Goal: Task Accomplishment & Management: Use online tool/utility

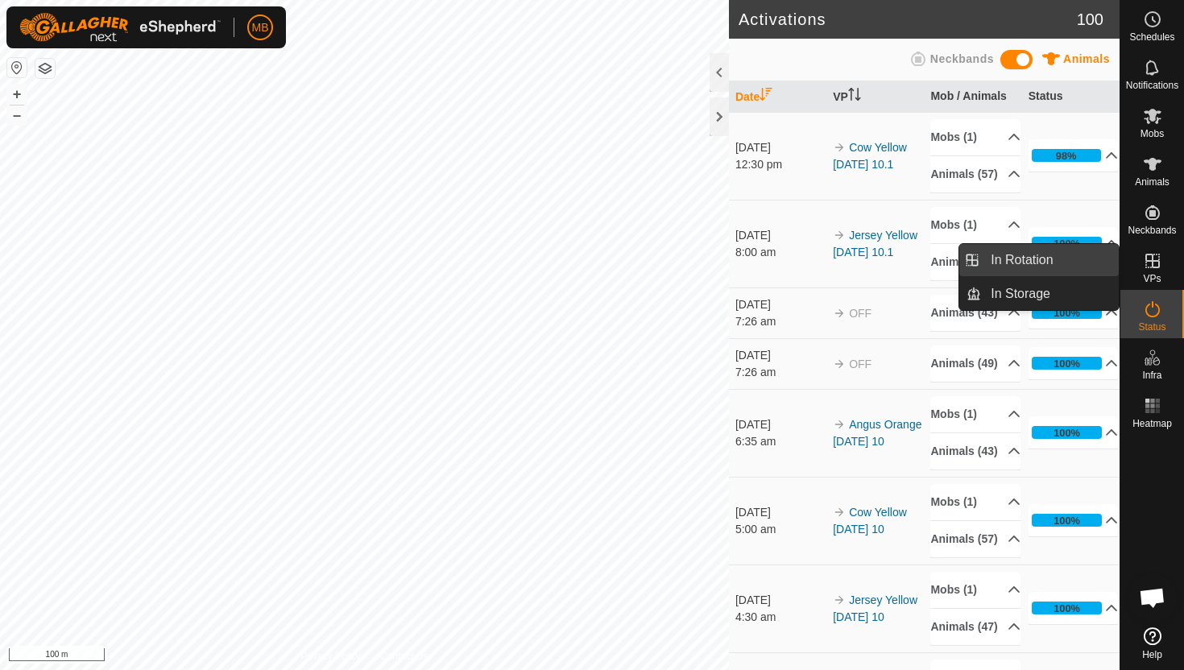
click at [1074, 263] on link "In Rotation" at bounding box center [1050, 260] width 138 height 32
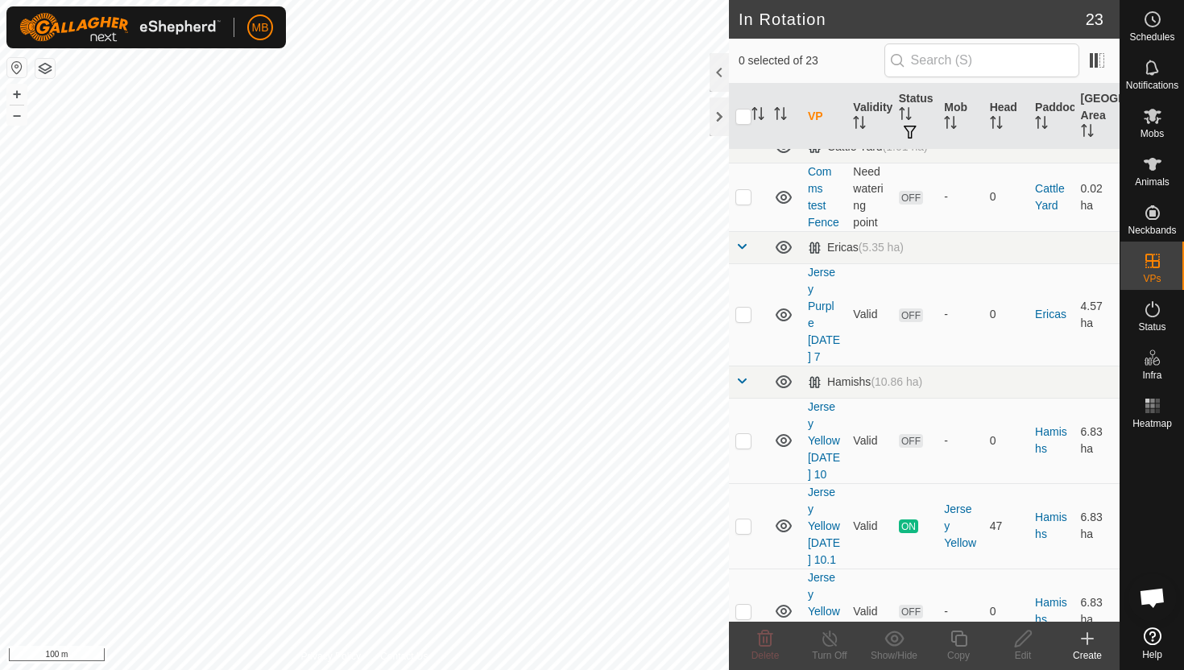
scroll to position [461, 0]
click at [746, 519] on p-checkbox at bounding box center [743, 525] width 16 height 13
checkbox input "true"
click at [958, 638] on icon at bounding box center [959, 638] width 20 height 19
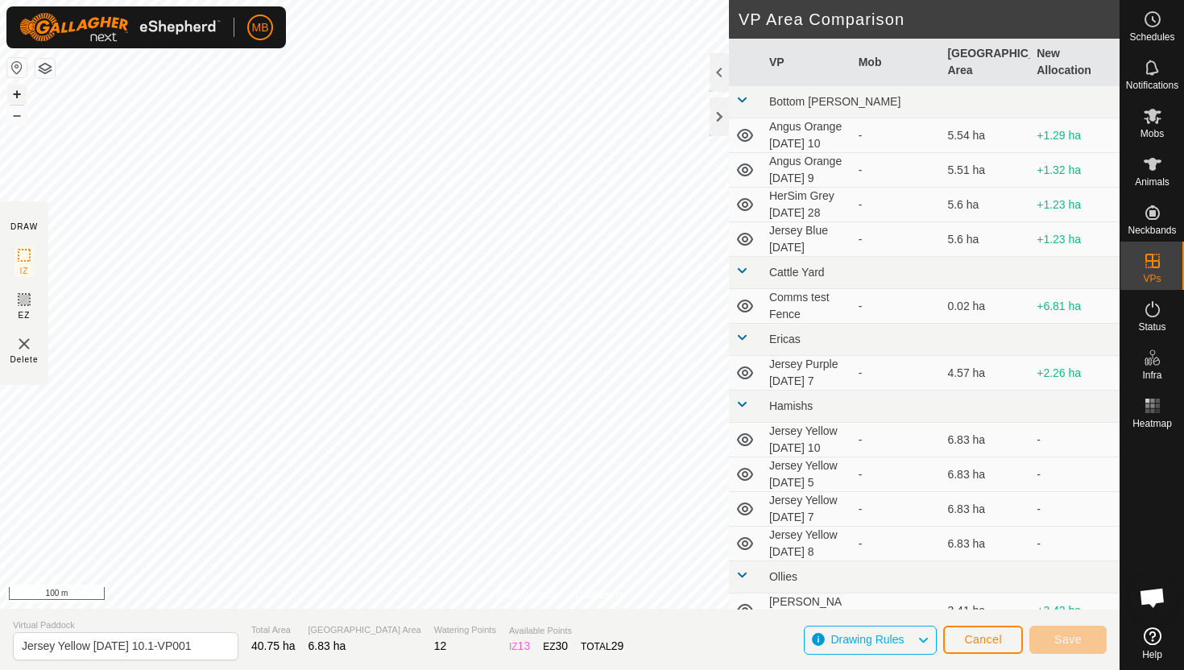
click at [22, 93] on button "+" at bounding box center [16, 94] width 19 height 19
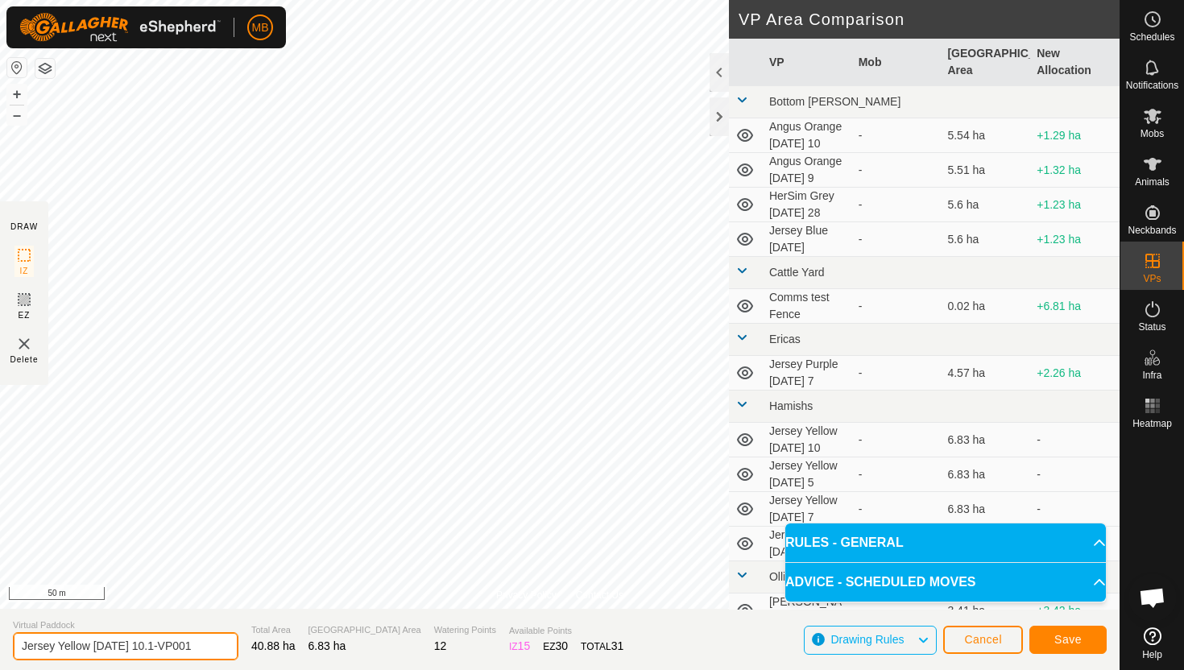
click at [189, 648] on input "Jersey Yellow [DATE] 10.1-VP001" at bounding box center [126, 646] width 226 height 28
type input "Jersey Yellow [DATE] 10.2"
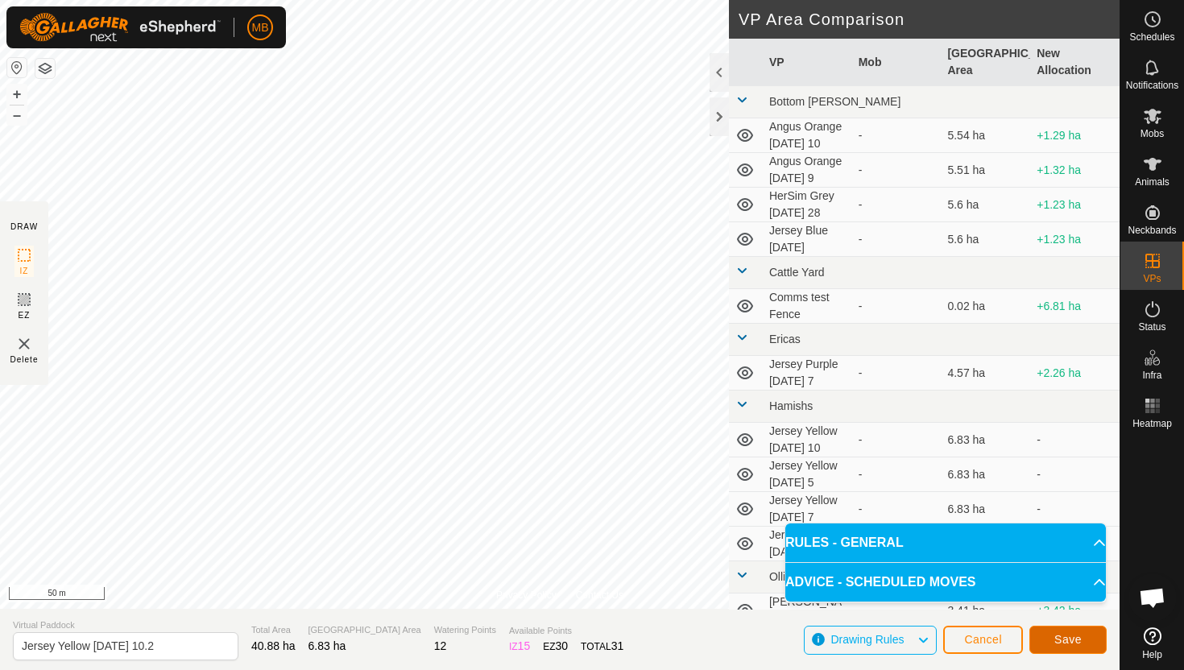
click at [1080, 641] on span "Save" at bounding box center [1067, 639] width 27 height 13
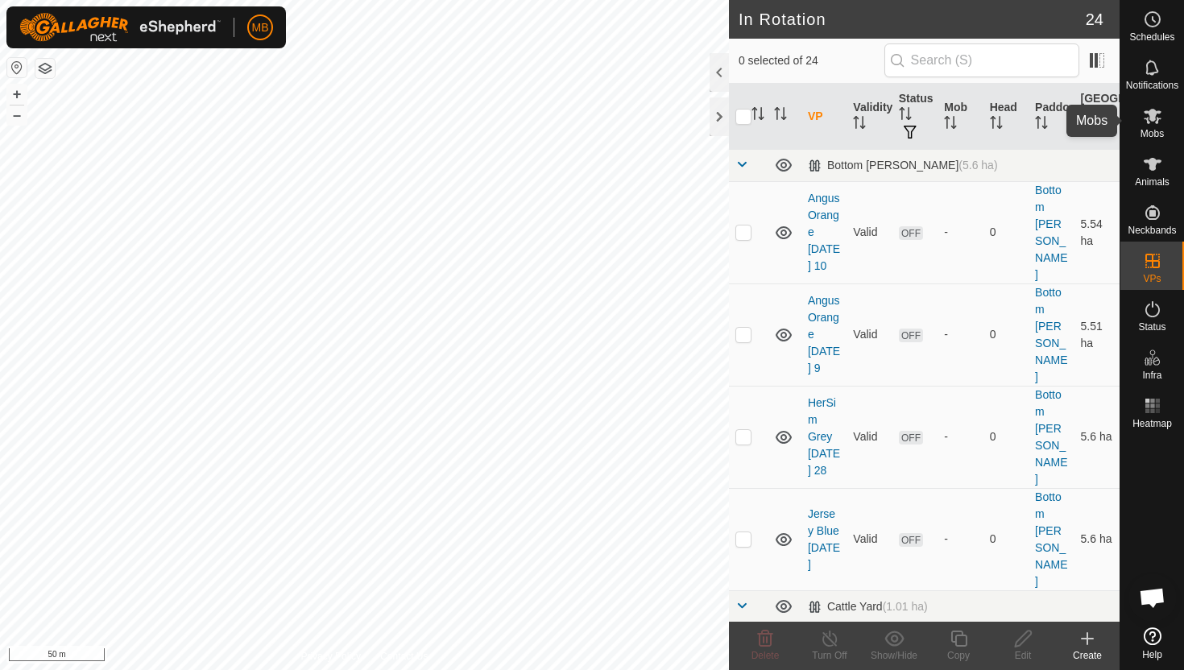
click at [1144, 110] on icon at bounding box center [1152, 115] width 19 height 19
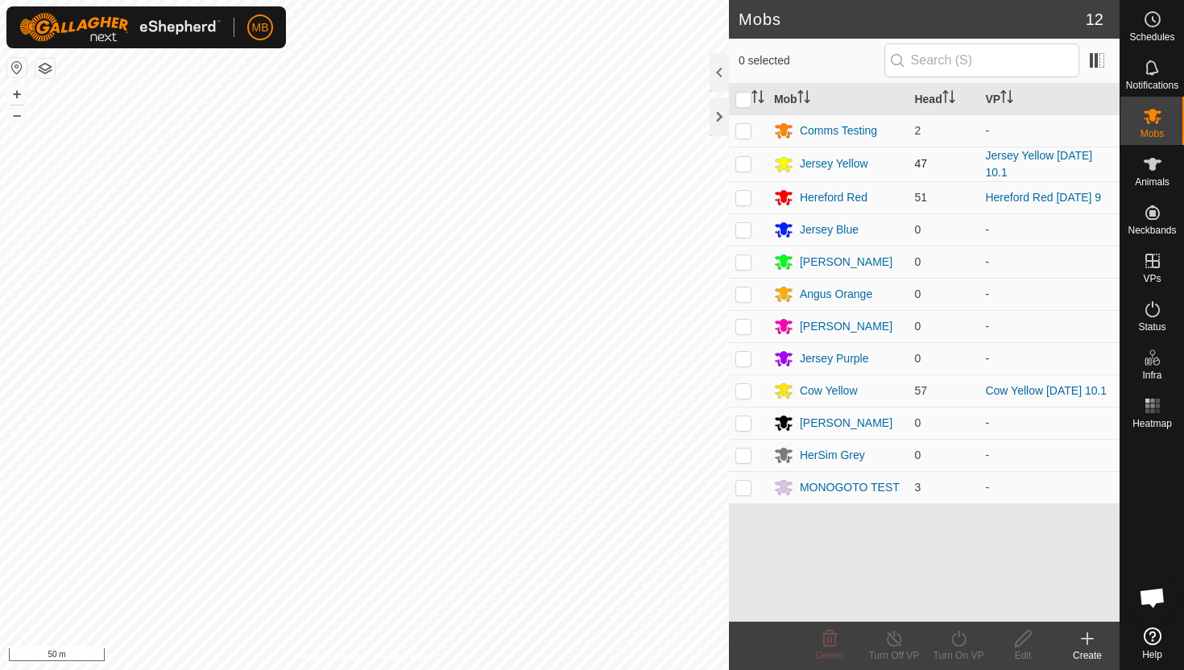
click at [746, 165] on p-checkbox at bounding box center [743, 163] width 16 height 13
checkbox input "true"
click at [955, 637] on icon at bounding box center [959, 638] width 20 height 19
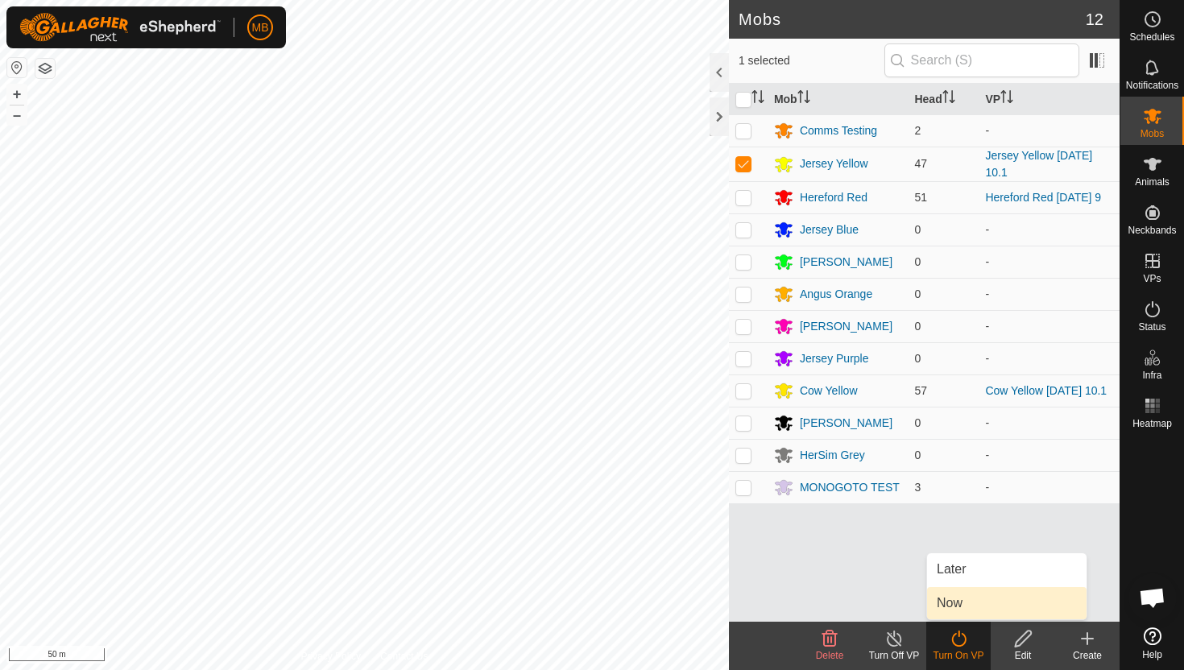
click at [954, 613] on link "Now" at bounding box center [1007, 603] width 160 height 32
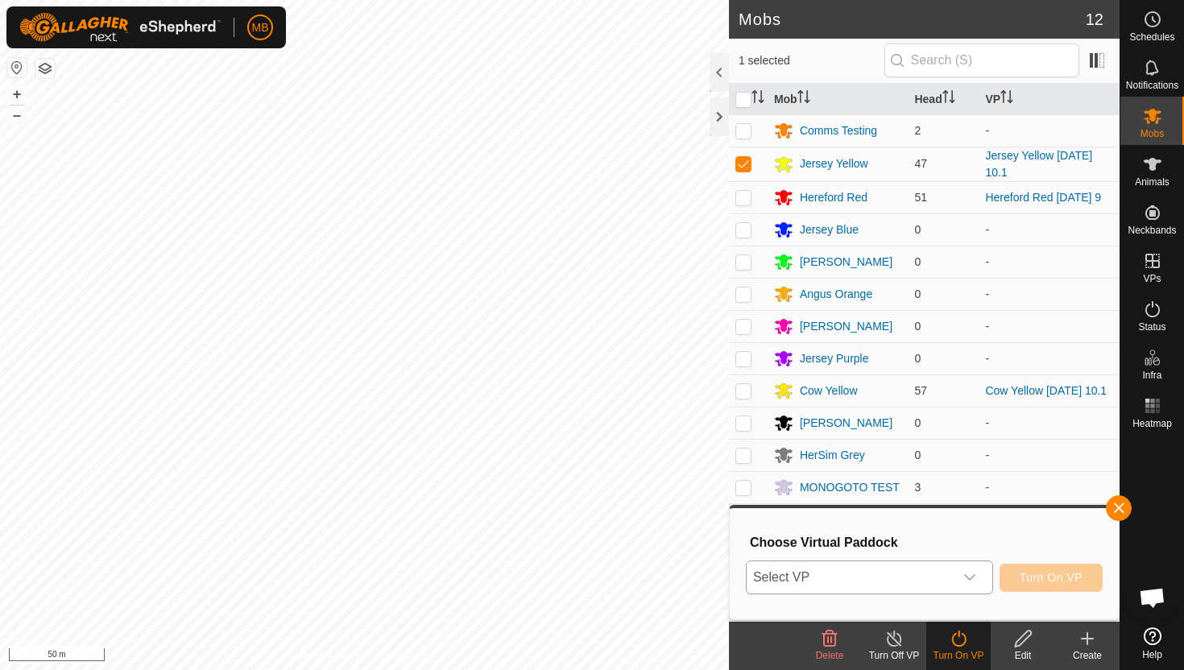
click at [977, 579] on div "dropdown trigger" at bounding box center [970, 577] width 32 height 32
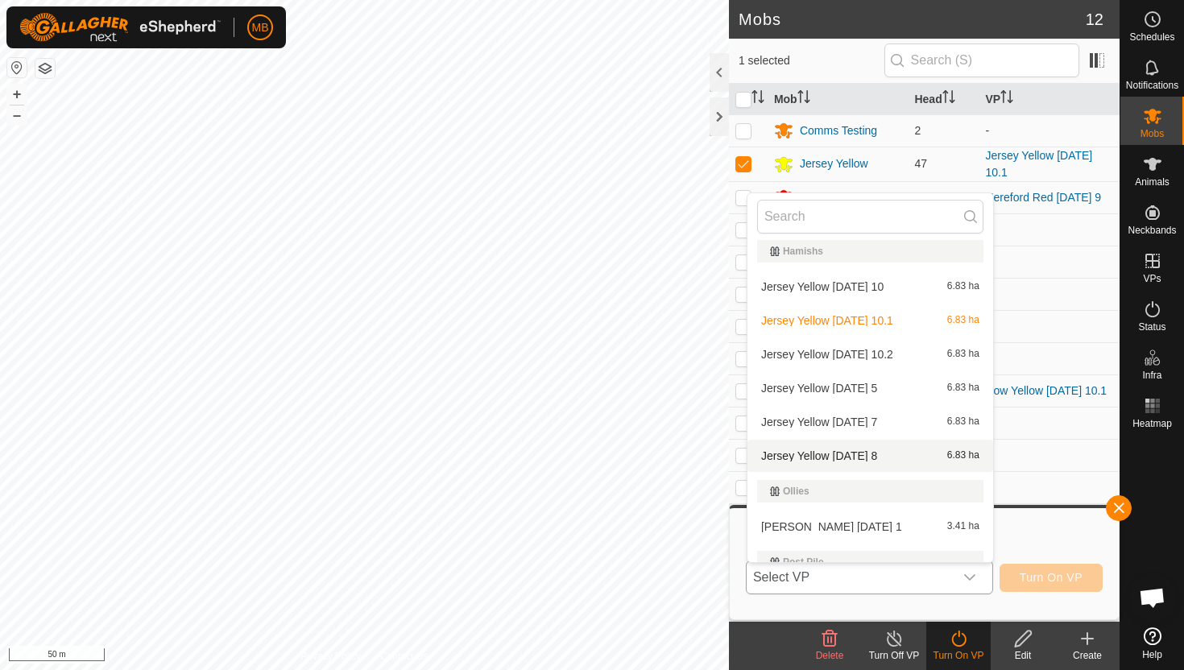
scroll to position [289, 0]
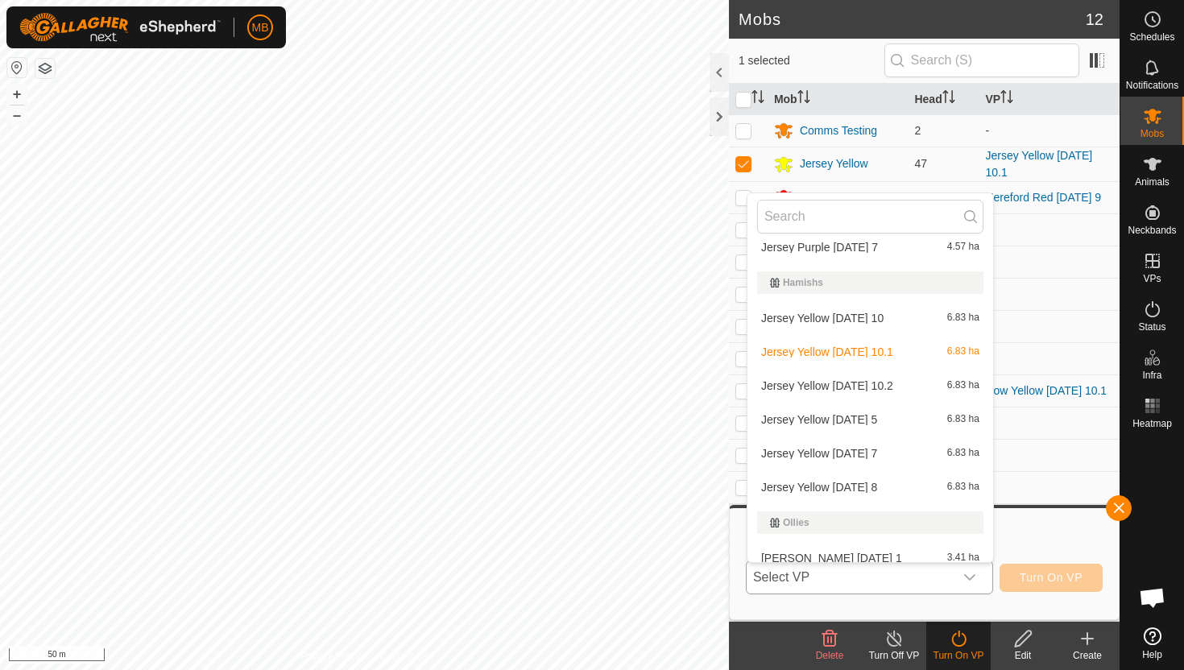
click at [874, 380] on li "Jersey Yellow [DATE] 10.2 6.83 ha" at bounding box center [871, 386] width 246 height 32
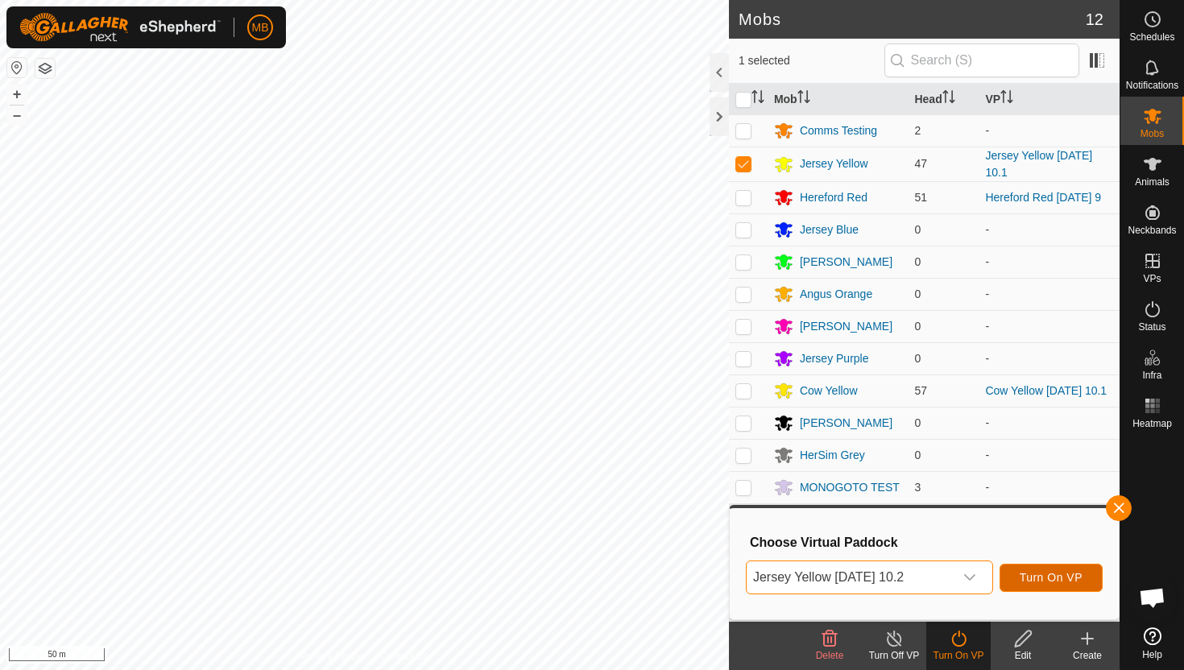
click at [1028, 579] on span "Turn On VP" at bounding box center [1051, 577] width 63 height 13
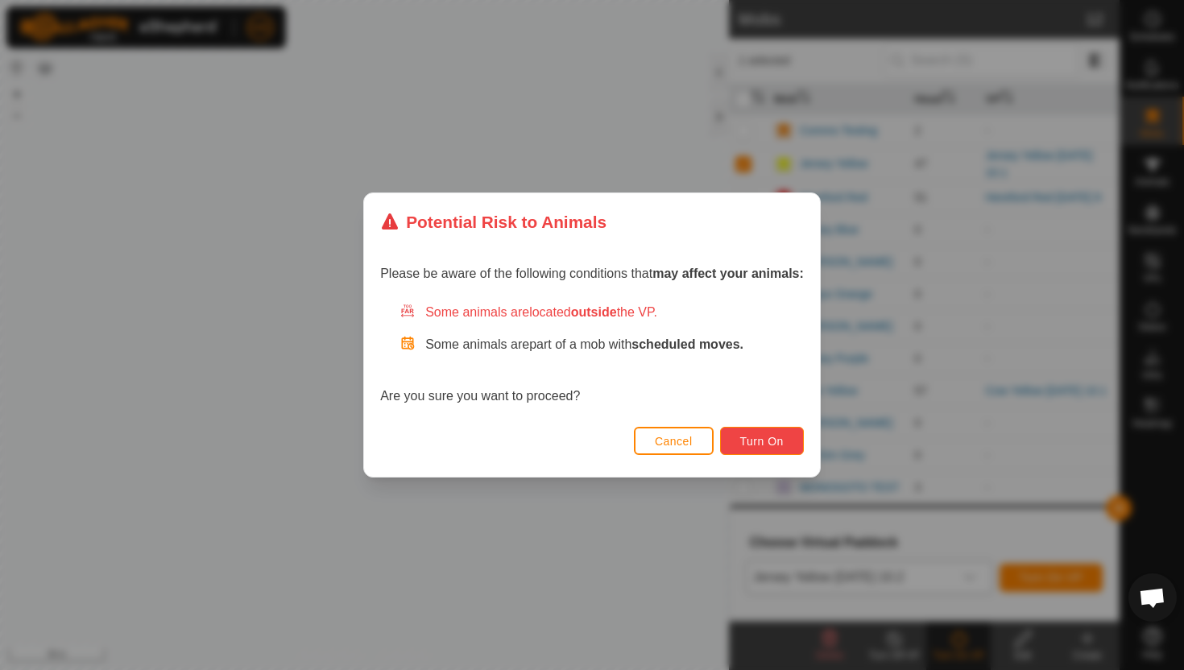
click at [791, 438] on button "Turn On" at bounding box center [762, 441] width 84 height 28
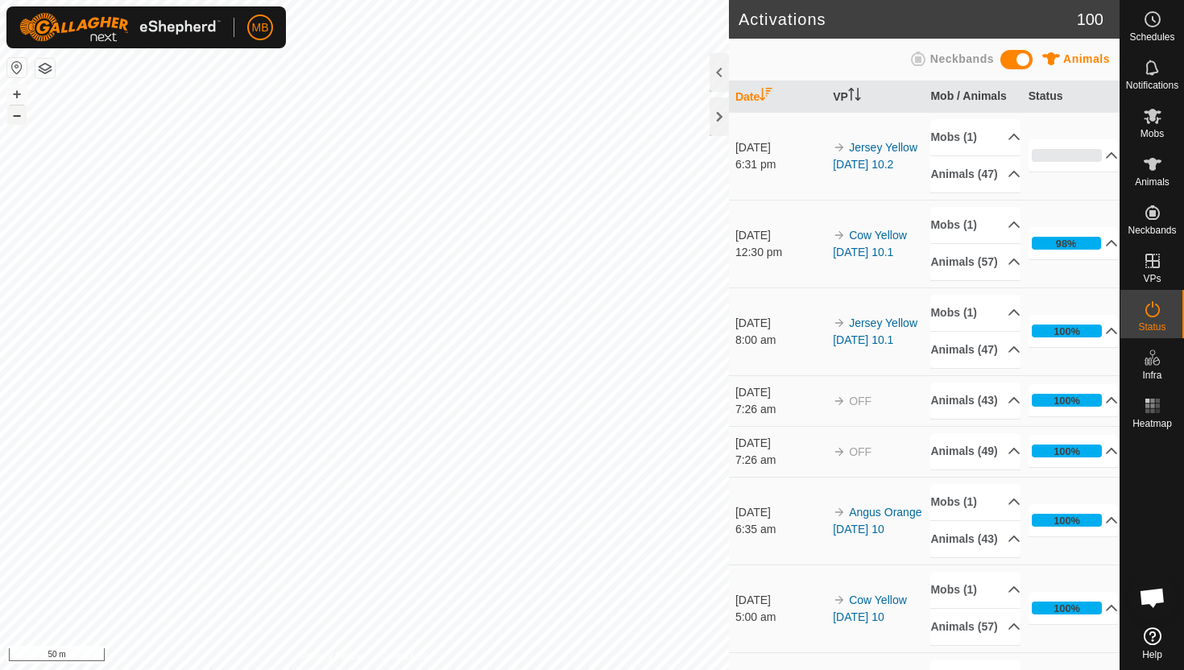
click at [19, 115] on button "–" at bounding box center [16, 115] width 19 height 19
click at [153, 15] on div "MB Schedules Notifications Mobs Animals Neckbands VPs Status Infra Heatmap Help…" at bounding box center [592, 335] width 1184 height 670
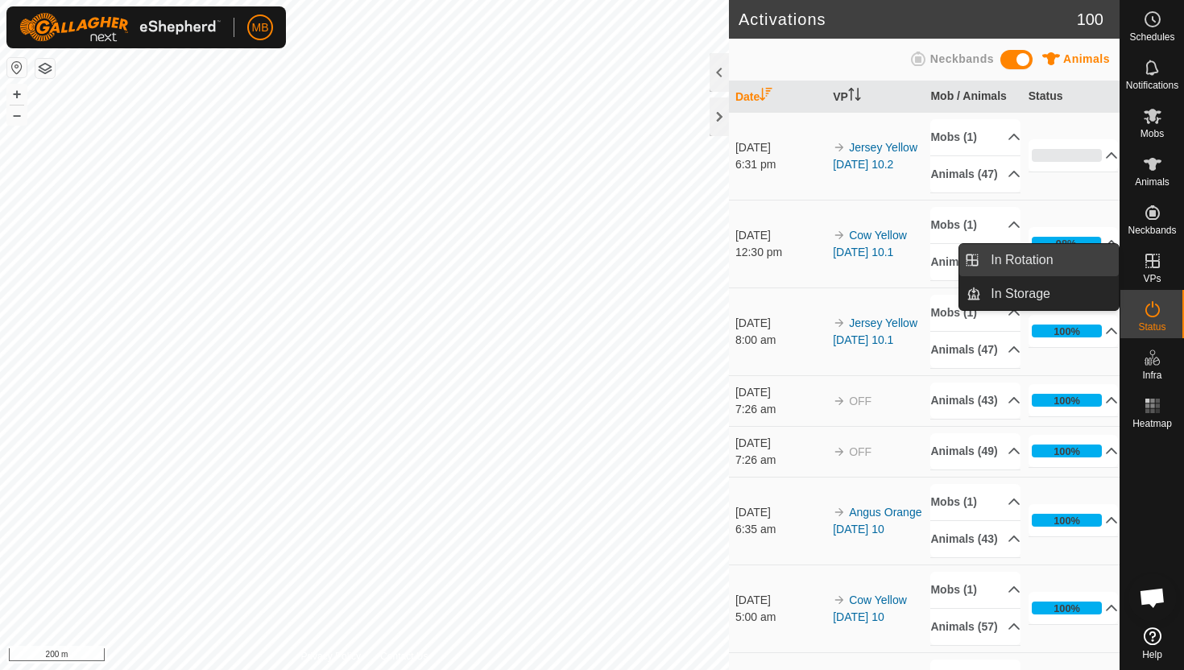
click at [1092, 265] on link "In Rotation" at bounding box center [1050, 260] width 138 height 32
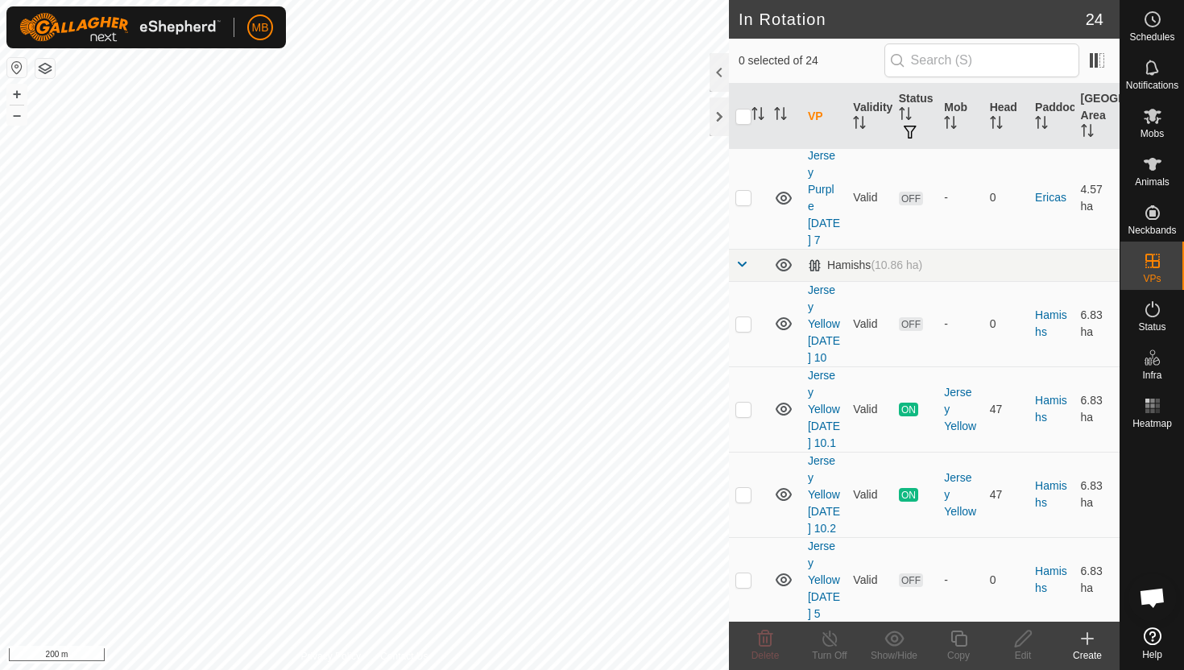
scroll to position [609, 0]
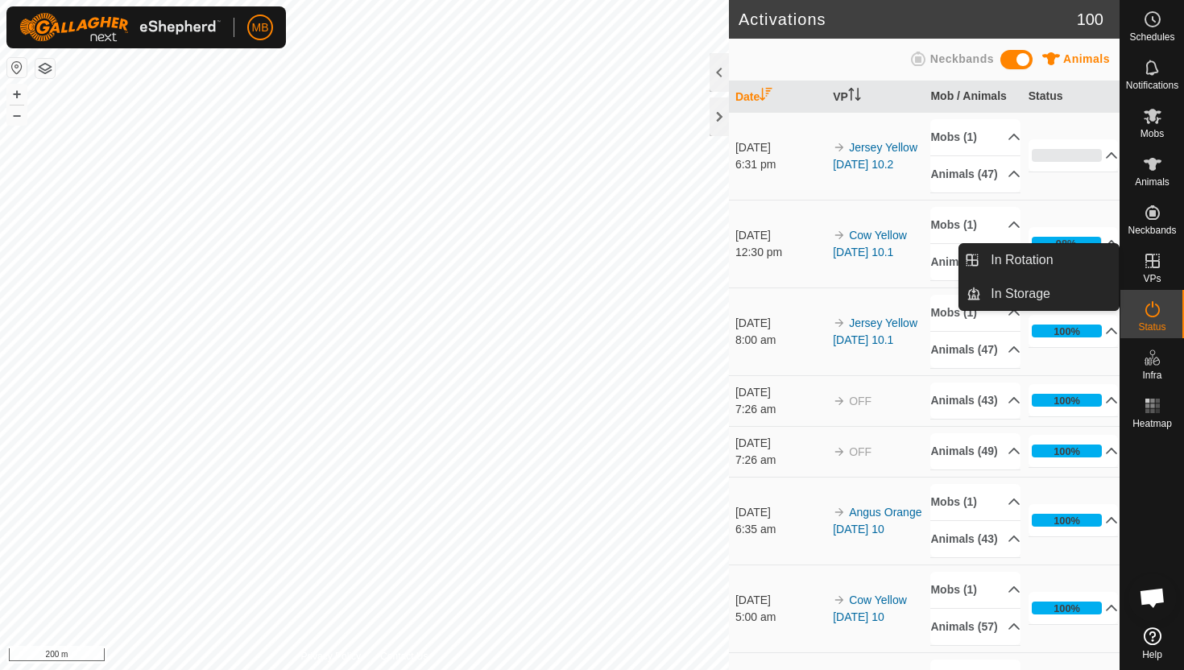
click at [1145, 260] on icon at bounding box center [1152, 260] width 19 height 19
click at [1045, 255] on link "In Rotation" at bounding box center [1050, 260] width 138 height 32
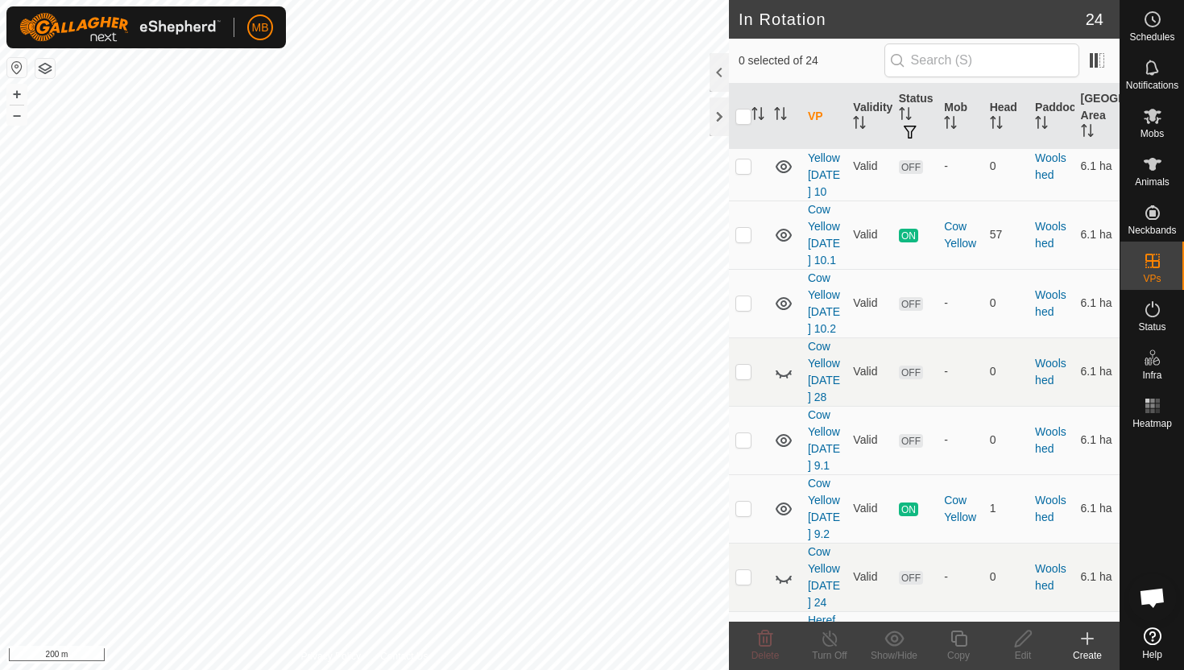
scroll to position [1716, 0]
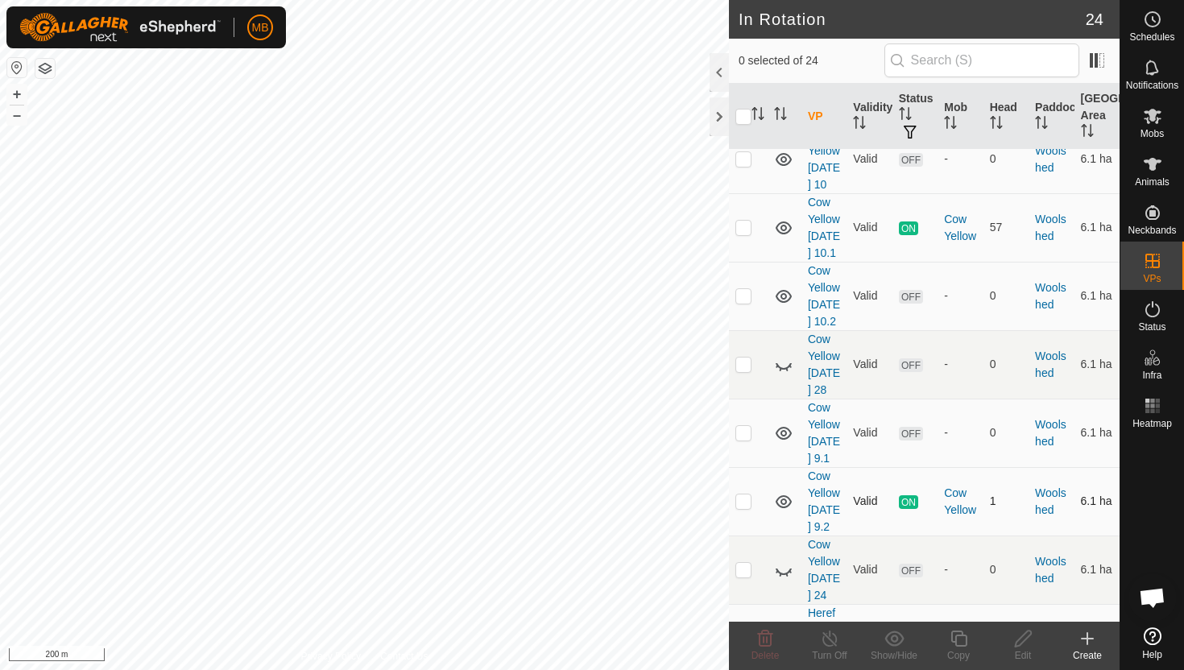
click at [745, 495] on p-checkbox at bounding box center [743, 501] width 16 height 13
checkbox input "true"
click at [959, 640] on icon at bounding box center [959, 638] width 20 height 19
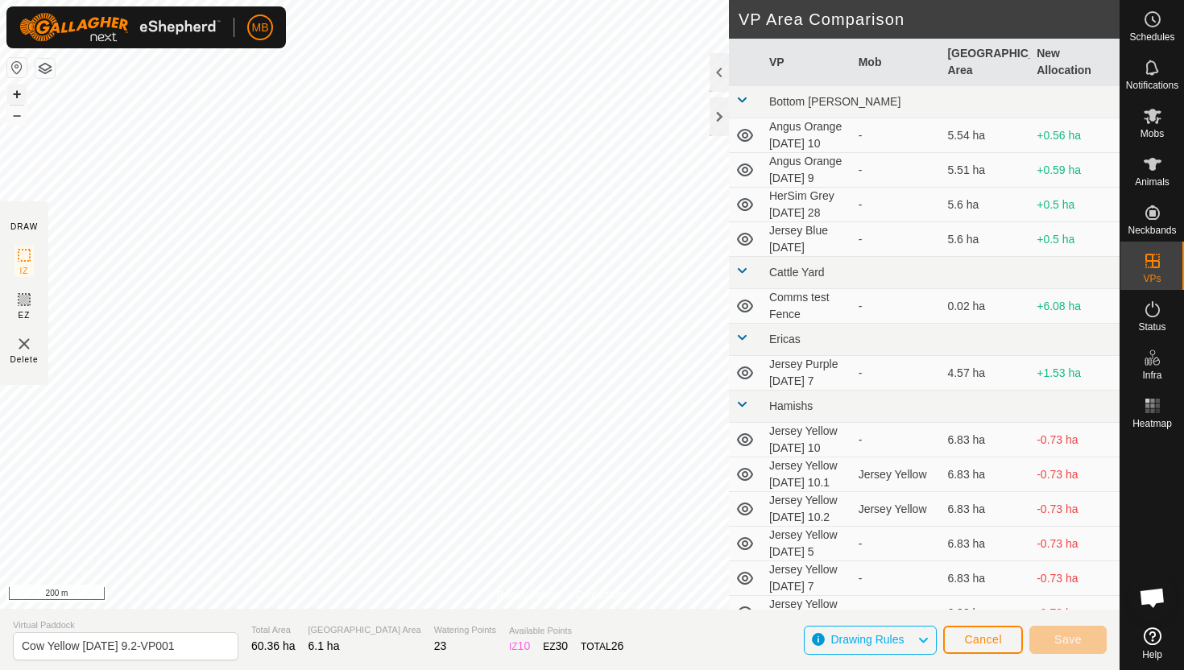
click at [14, 89] on button "+" at bounding box center [16, 94] width 19 height 19
click at [974, 644] on span "Cancel" at bounding box center [983, 639] width 38 height 13
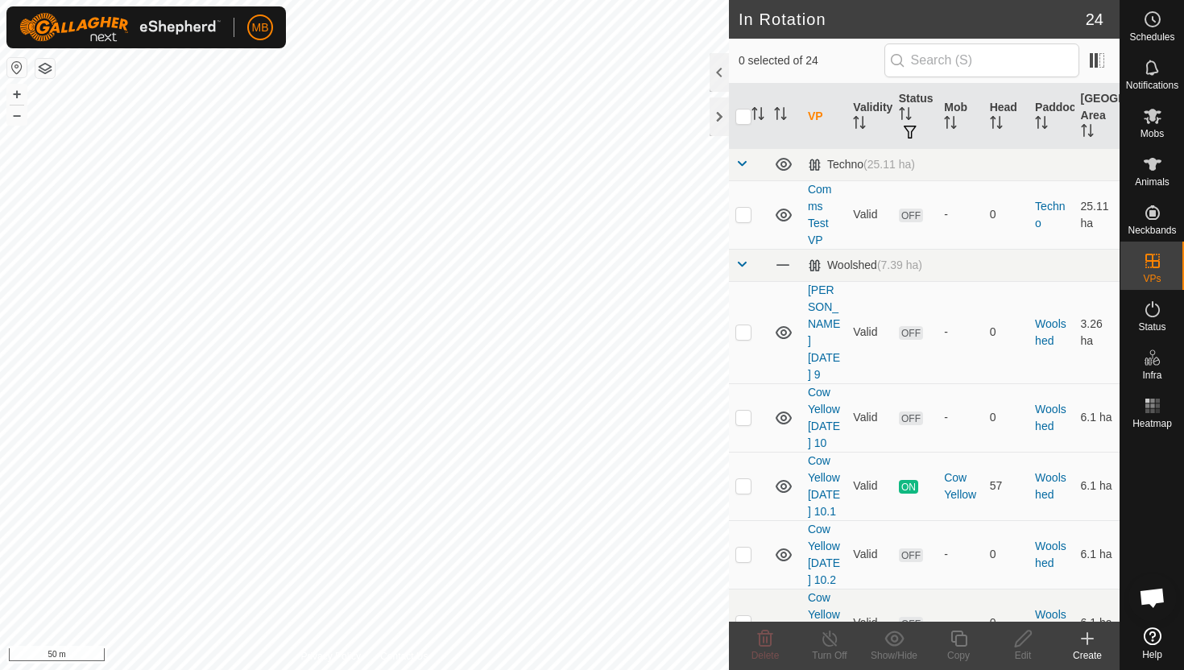
scroll to position [1444, 0]
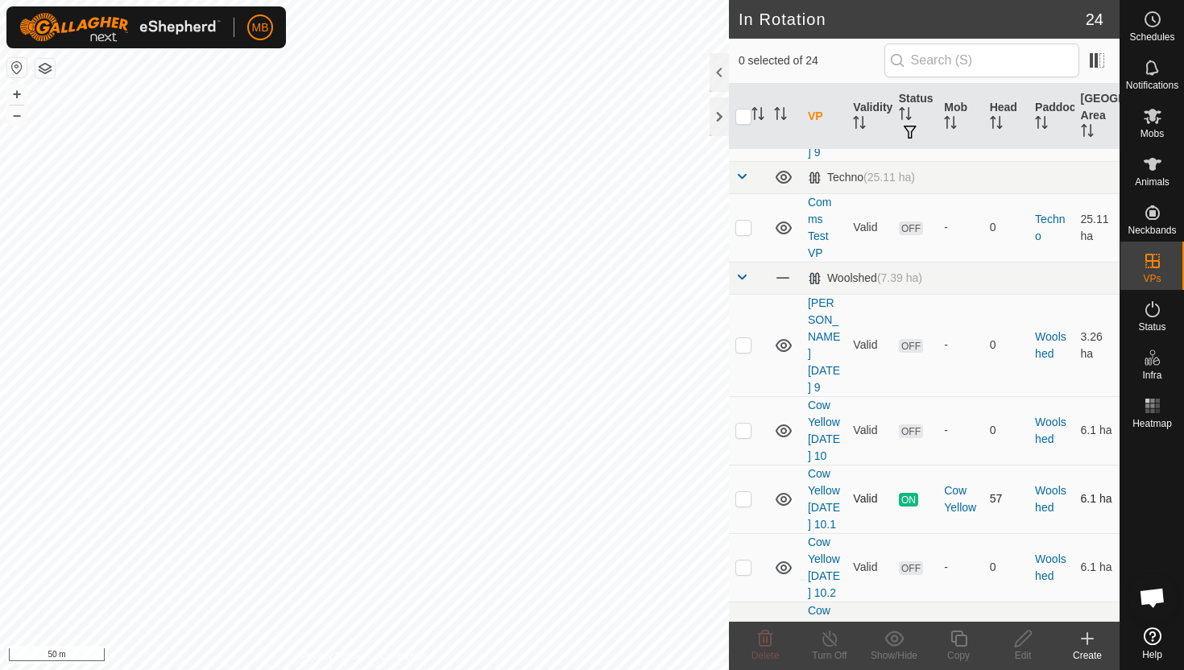
click at [742, 492] on p-checkbox at bounding box center [743, 498] width 16 height 13
click at [745, 492] on p-checkbox at bounding box center [743, 498] width 16 height 13
checkbox input "false"
click at [1152, 119] on icon at bounding box center [1153, 116] width 18 height 15
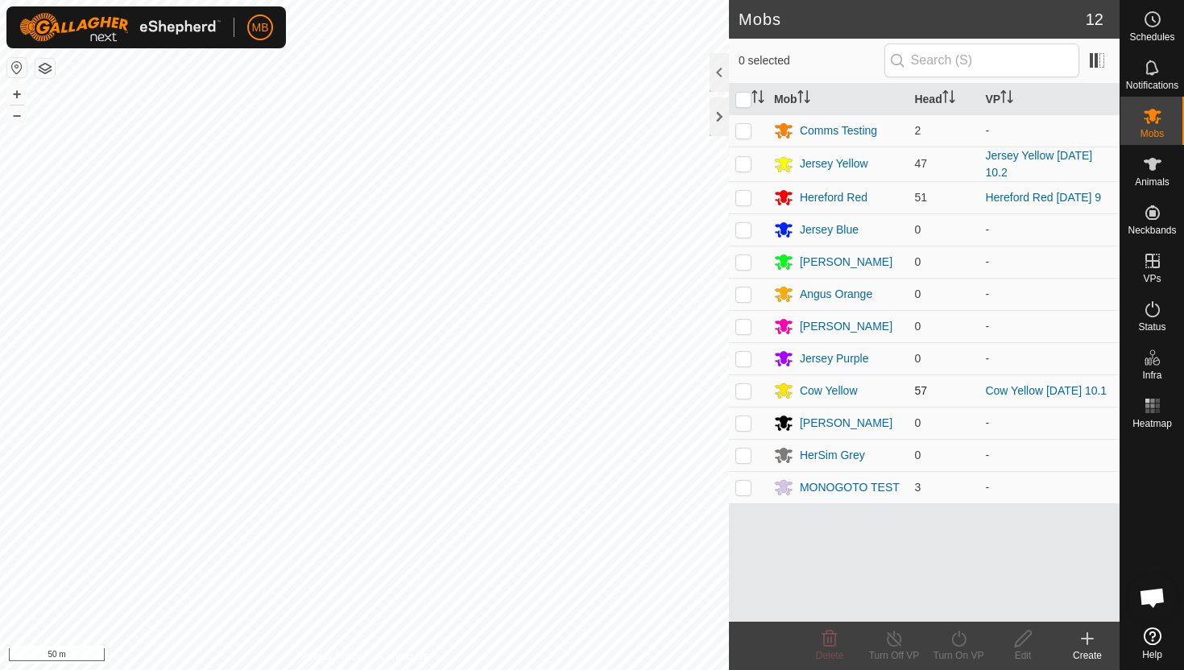
click at [740, 391] on p-checkbox at bounding box center [743, 390] width 16 height 13
checkbox input "true"
click at [961, 641] on icon at bounding box center [959, 638] width 20 height 19
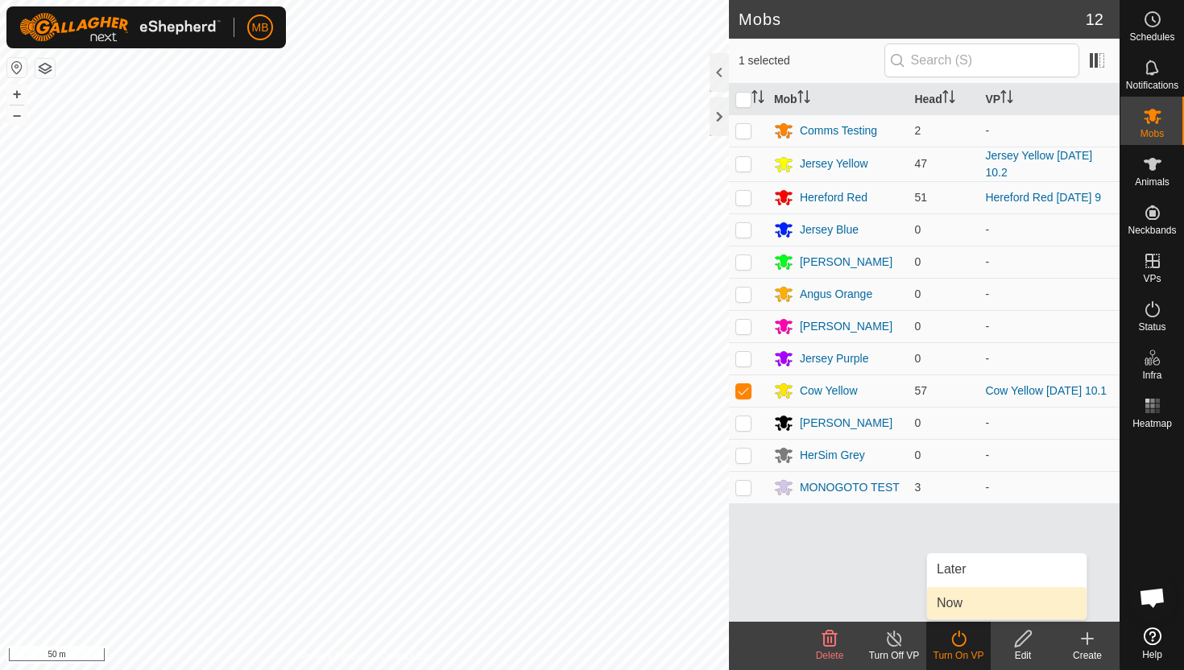
click at [963, 611] on link "Now" at bounding box center [1007, 603] width 160 height 32
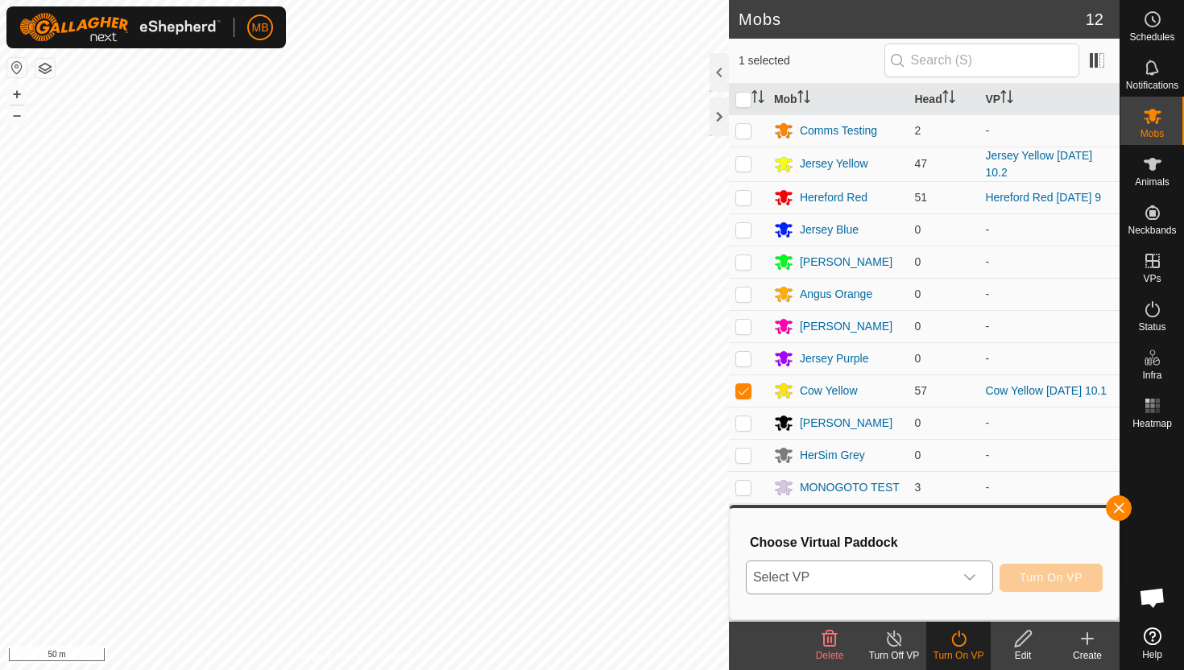
click at [967, 582] on icon "dropdown trigger" at bounding box center [969, 577] width 13 height 13
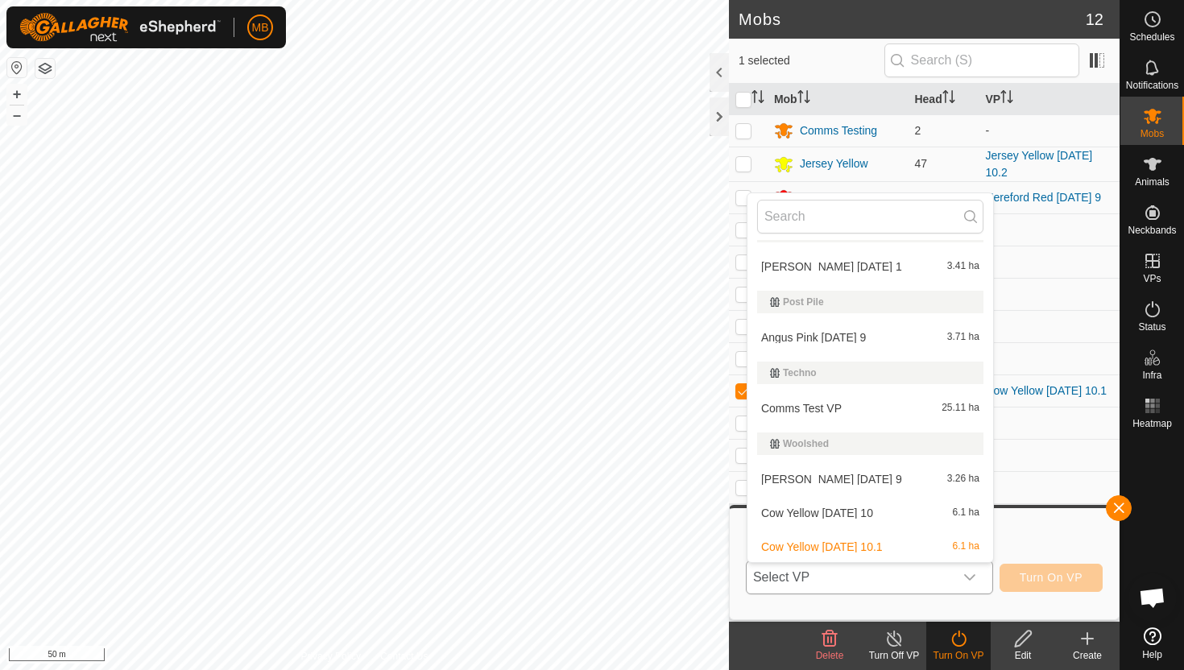
scroll to position [589, 0]
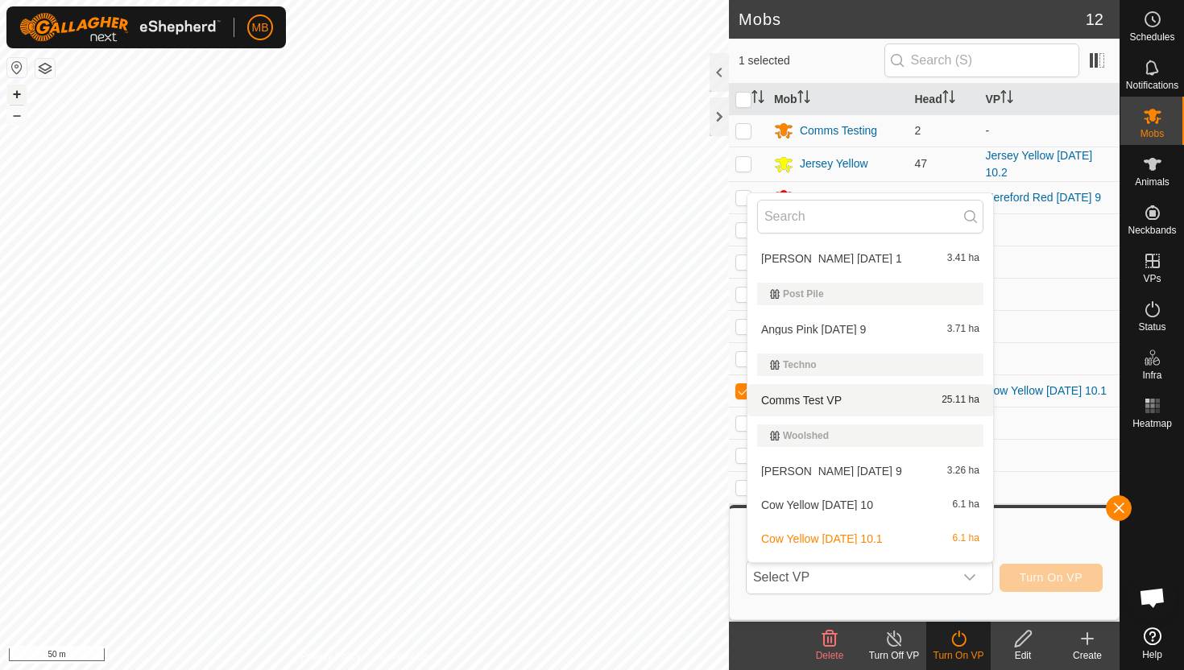
click at [14, 88] on button "+" at bounding box center [16, 94] width 19 height 19
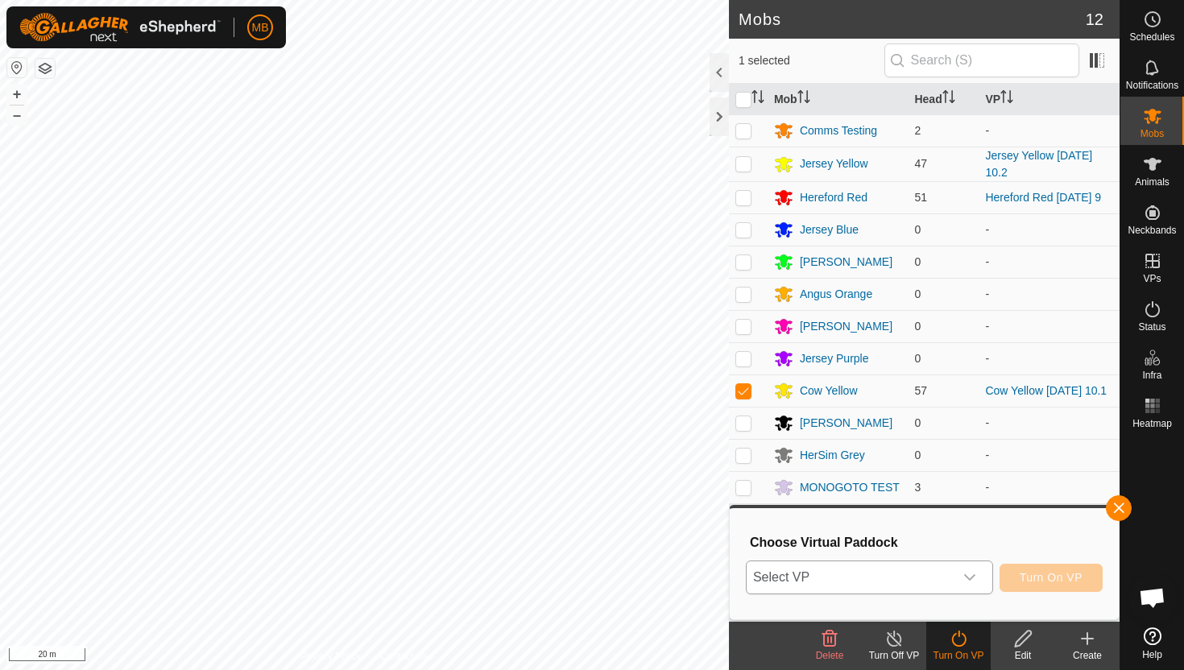
click at [969, 584] on div "dropdown trigger" at bounding box center [970, 577] width 32 height 32
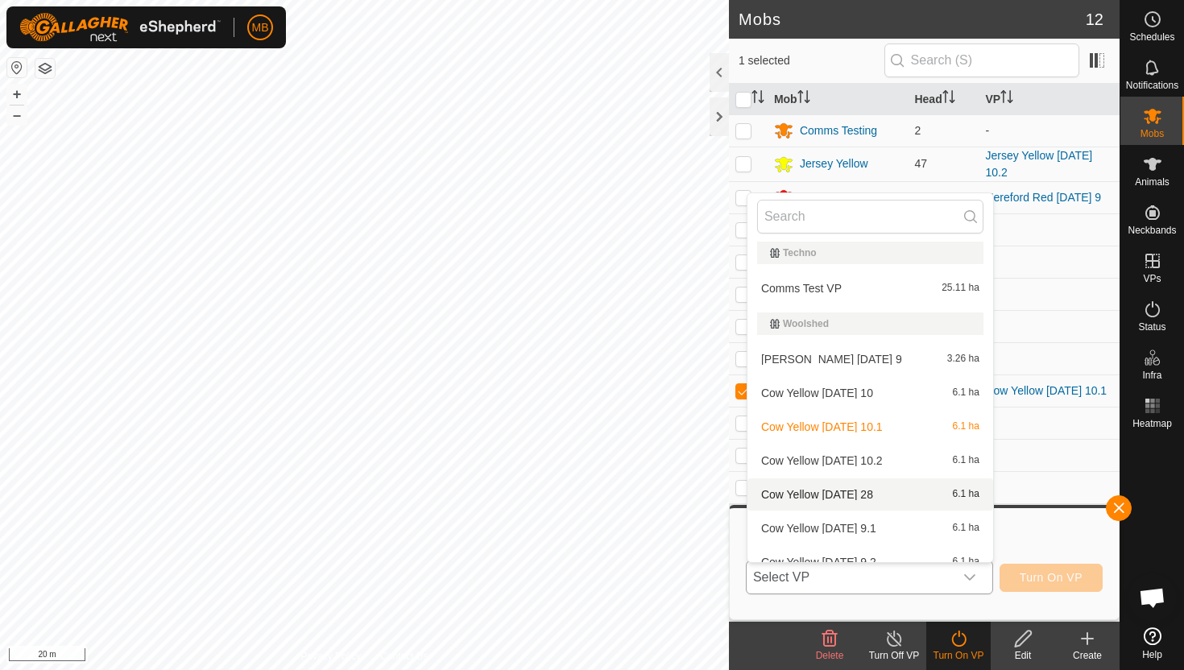
scroll to position [703, 0]
click at [869, 455] on li "Cow Yellow Friday 10.2 6.1 ha" at bounding box center [871, 458] width 246 height 32
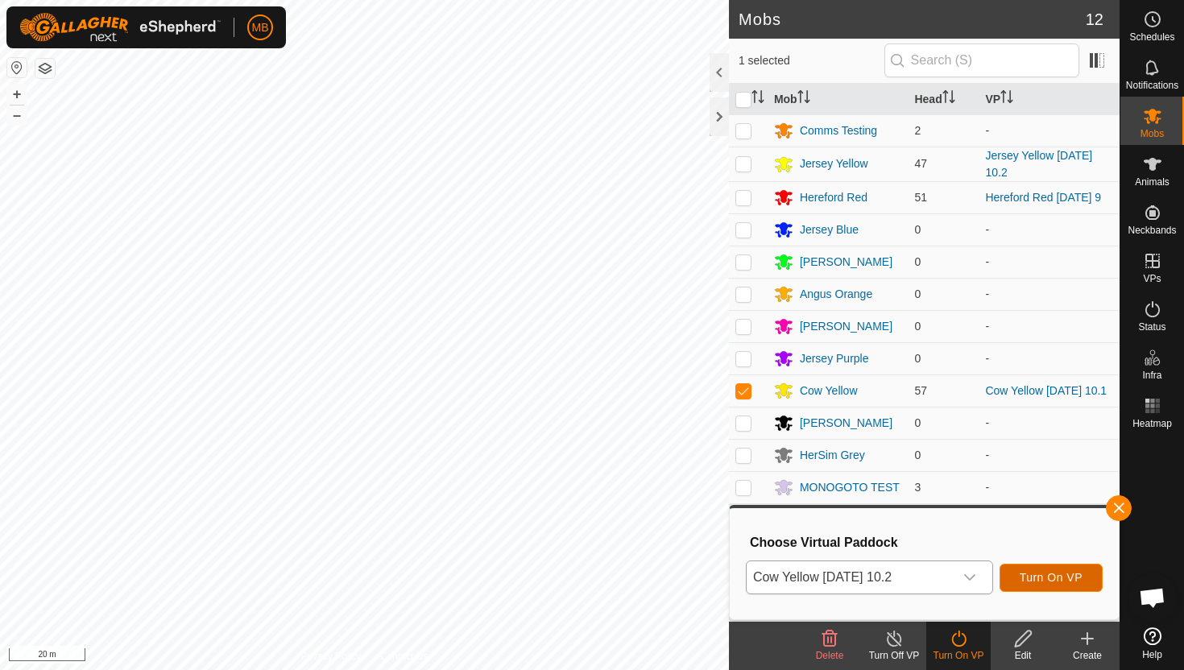
click at [1042, 582] on span "Turn On VP" at bounding box center [1051, 577] width 63 height 13
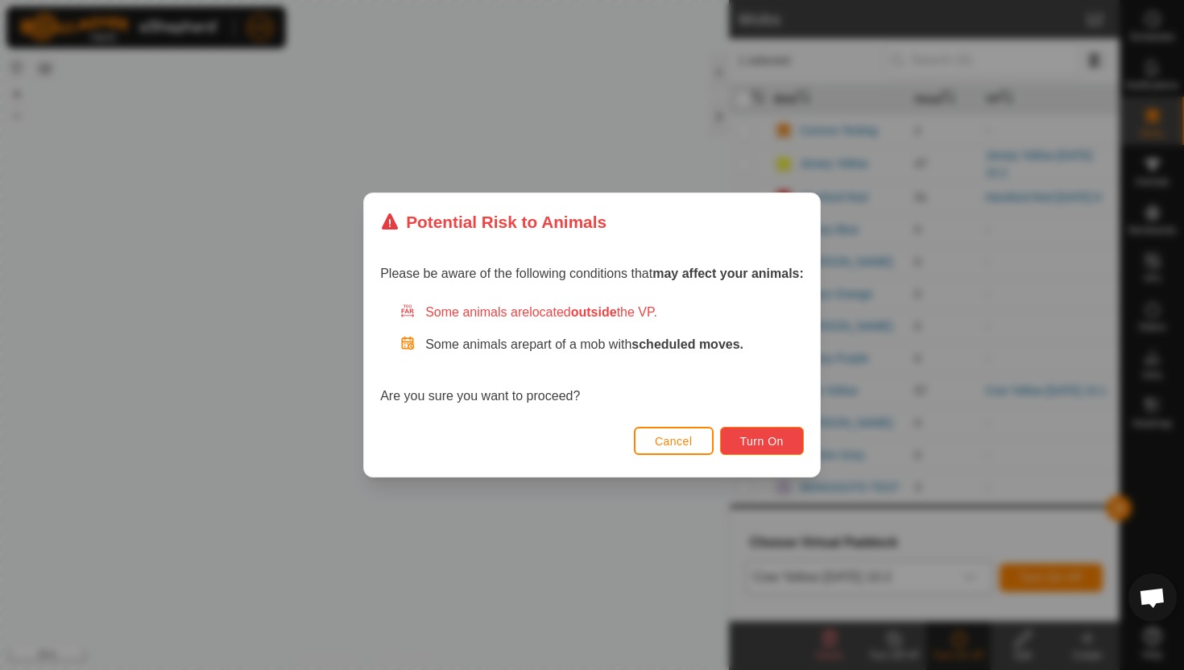
click at [784, 443] on span "Turn On" at bounding box center [762, 441] width 44 height 13
